Goal: Task Accomplishment & Management: Manage account settings

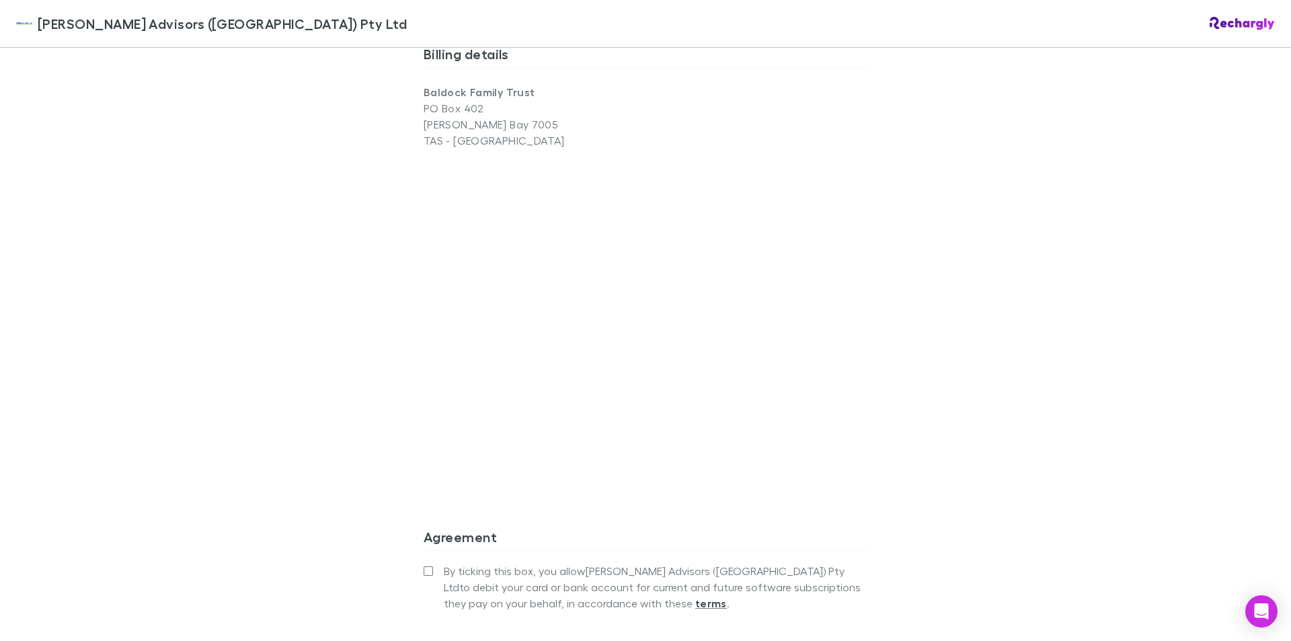
scroll to position [1076, 0]
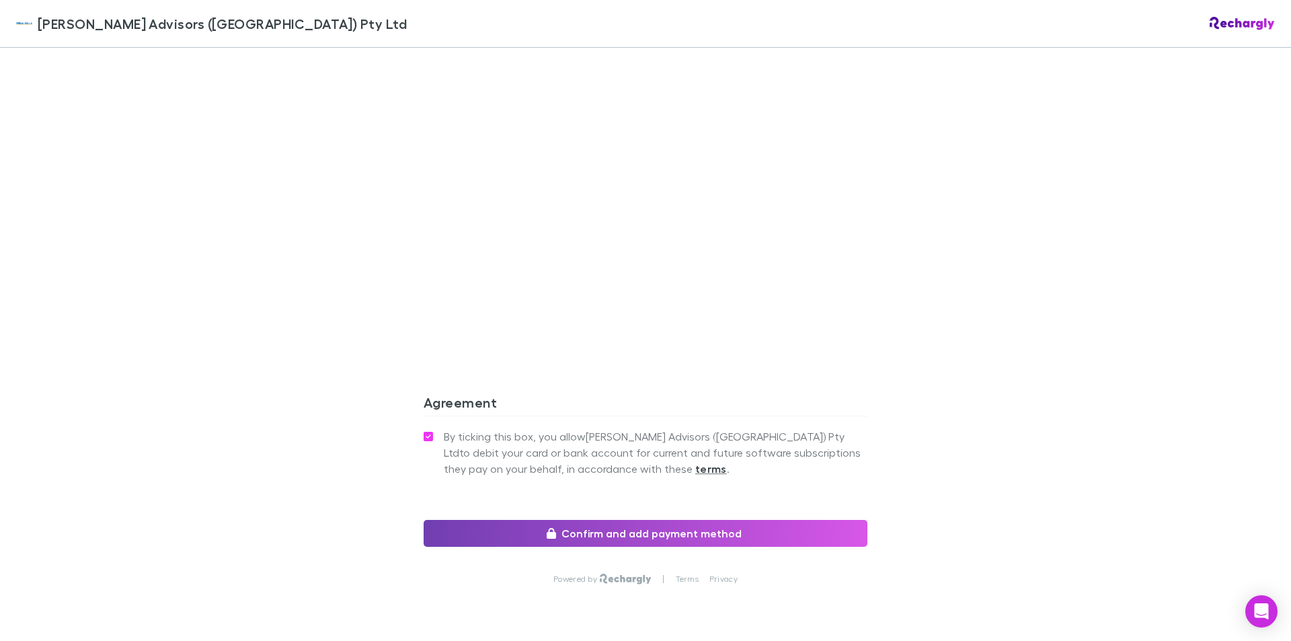
click at [625, 520] on button "Confirm and add payment method" at bounding box center [646, 533] width 444 height 27
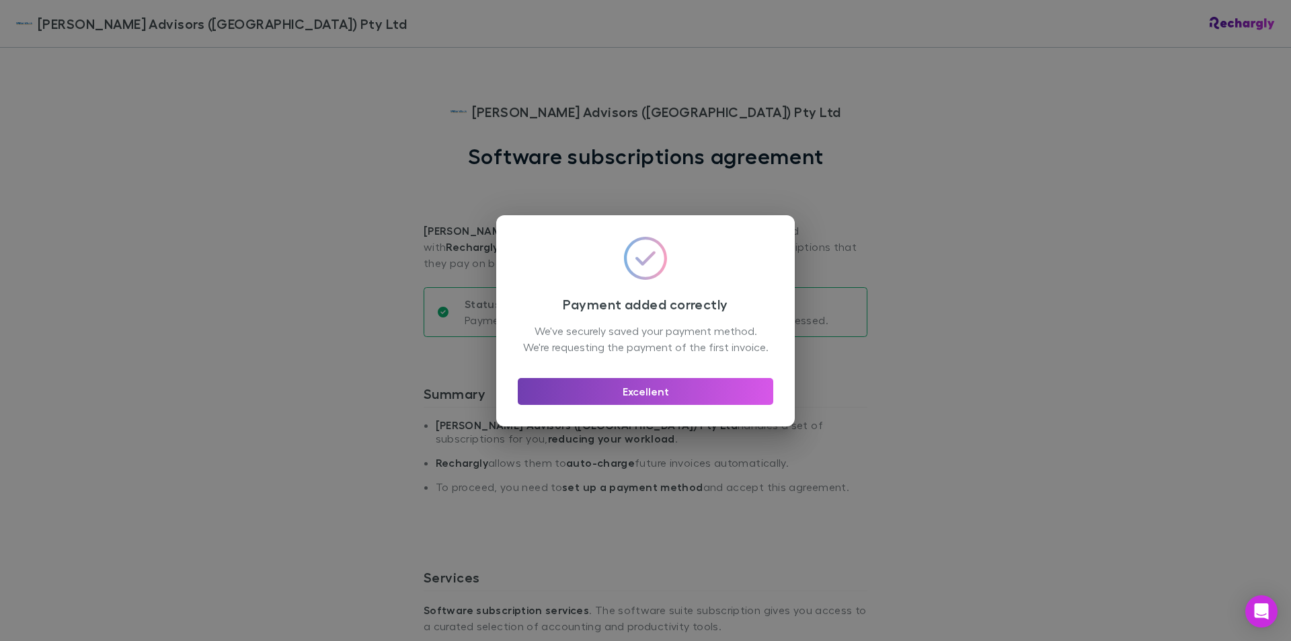
click at [652, 397] on button "Excellent" at bounding box center [645, 391] width 255 height 27
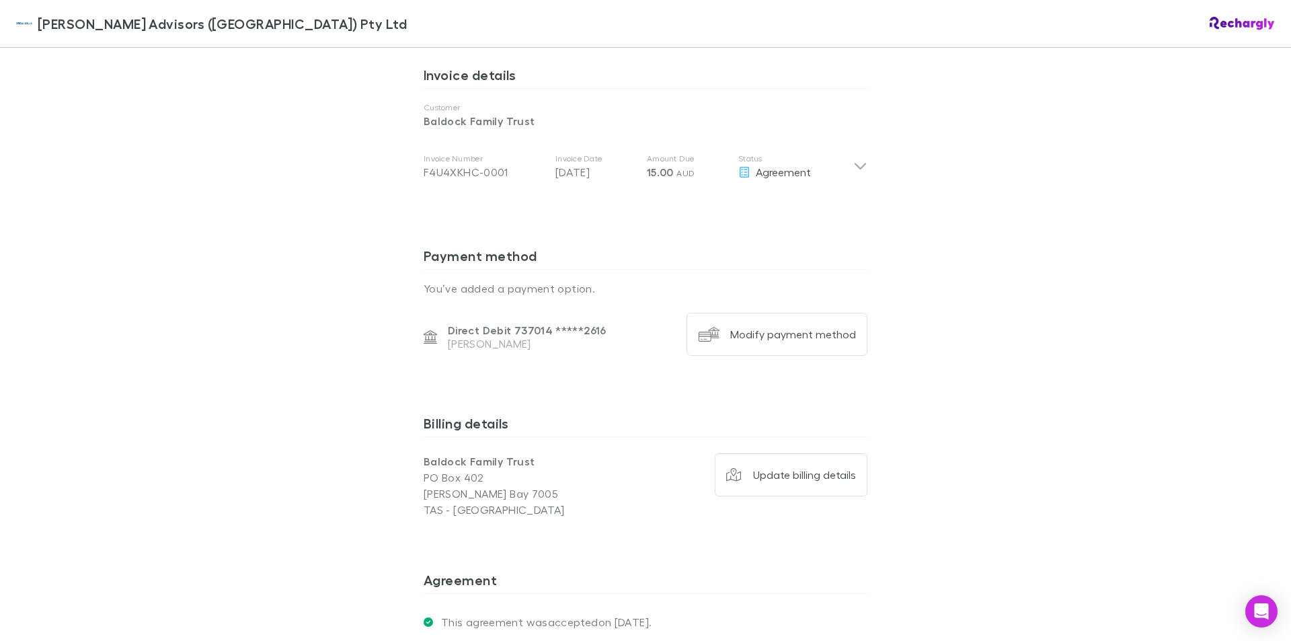
scroll to position [902, 0]
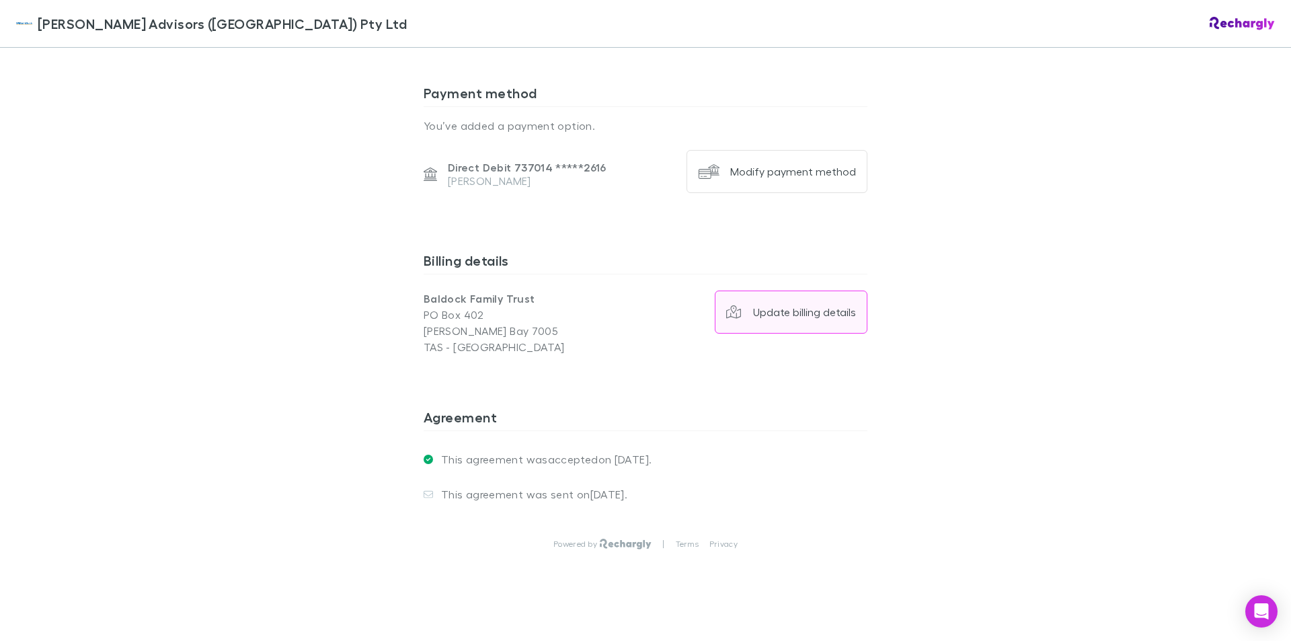
click at [799, 305] on div "Update billing details" at bounding box center [804, 311] width 103 height 13
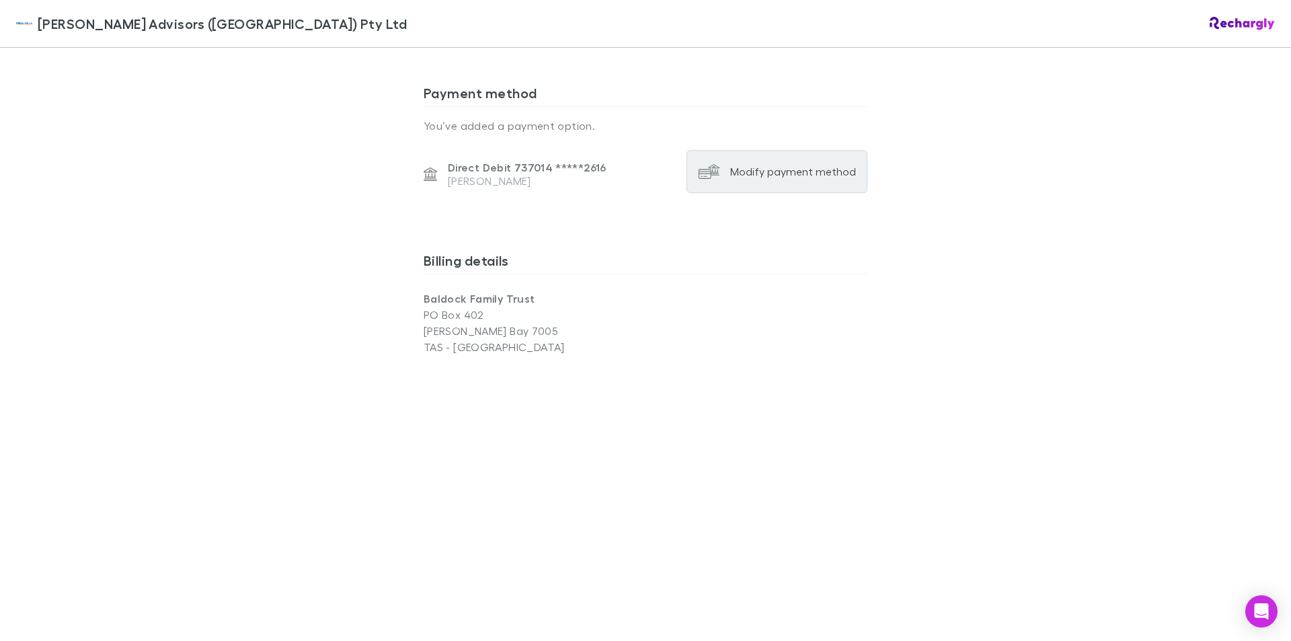
scroll to position [1037, 0]
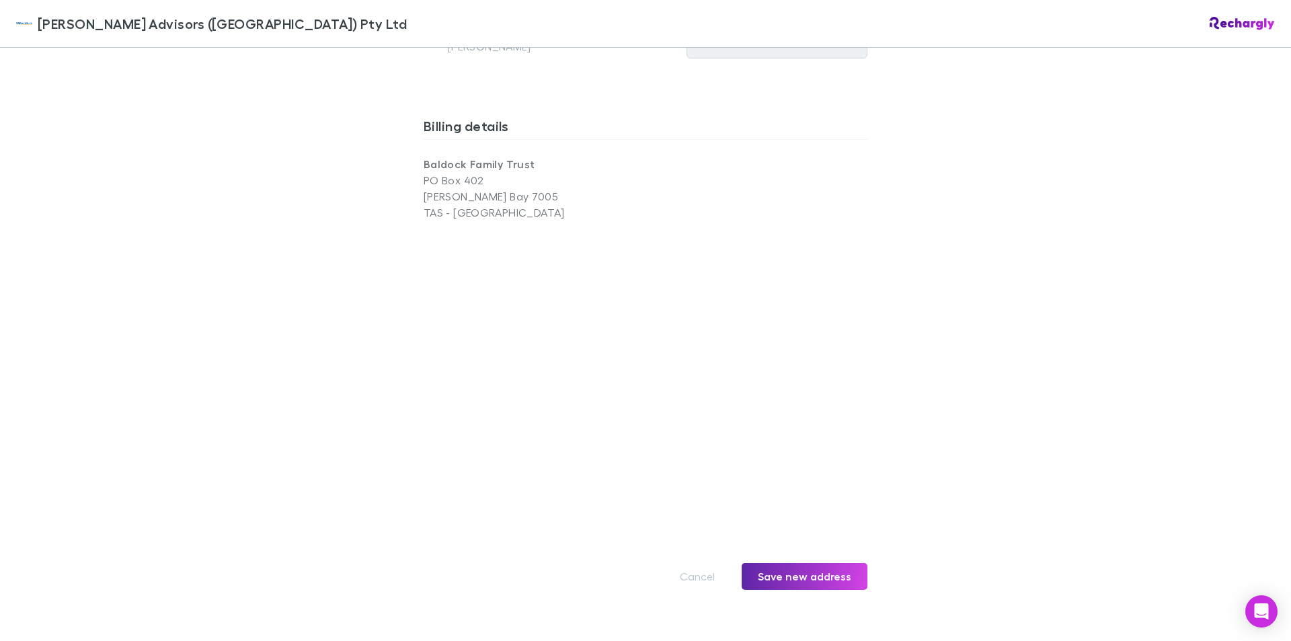
click at [1085, 422] on div "[PERSON_NAME] Advisors ([GEOGRAPHIC_DATA]) Pty Ltd [PERSON_NAME] Advisors ([GEO…" at bounding box center [645, 320] width 1291 height 641
click at [803, 563] on button "Save new address" at bounding box center [805, 576] width 126 height 27
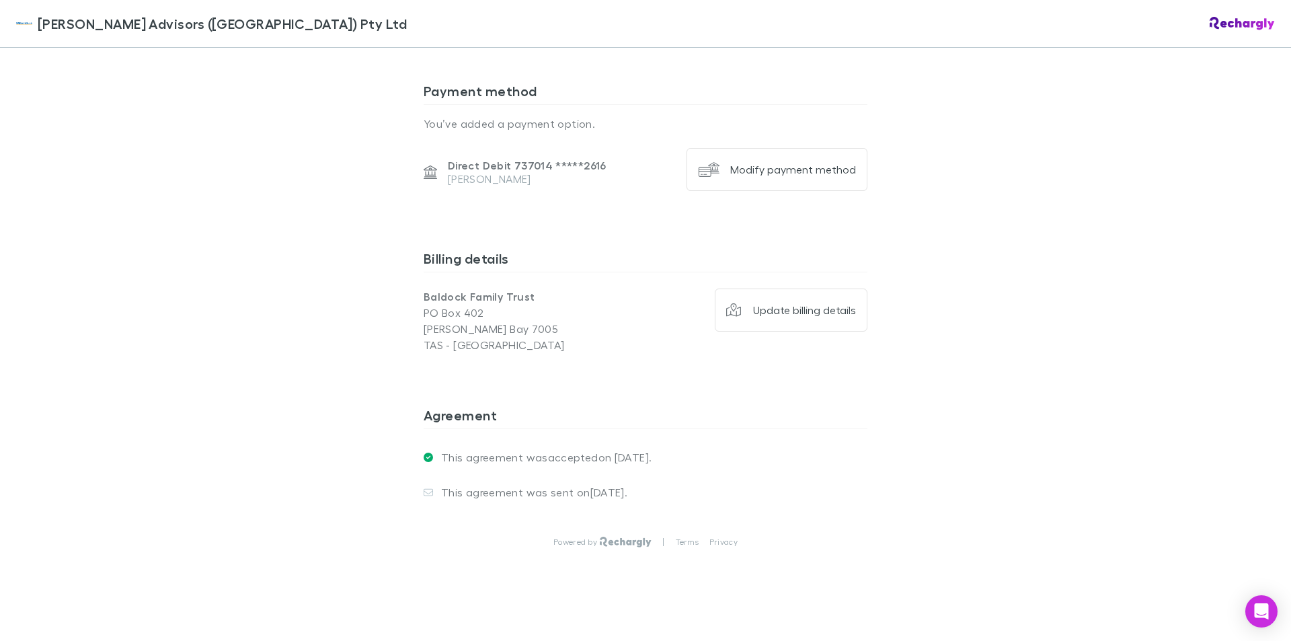
scroll to position [902, 0]
click at [759, 165] on div "Modify payment method" at bounding box center [793, 171] width 126 height 13
